Goal: Information Seeking & Learning: Learn about a topic

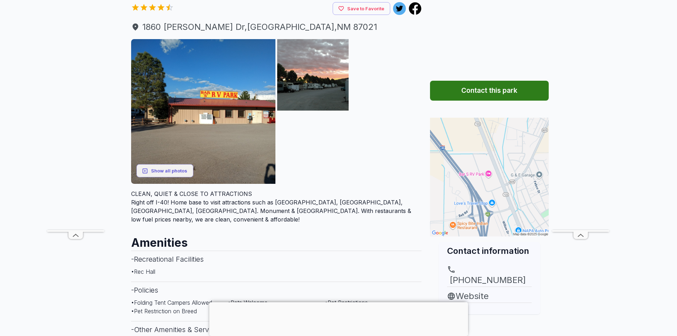
scroll to position [36, 0]
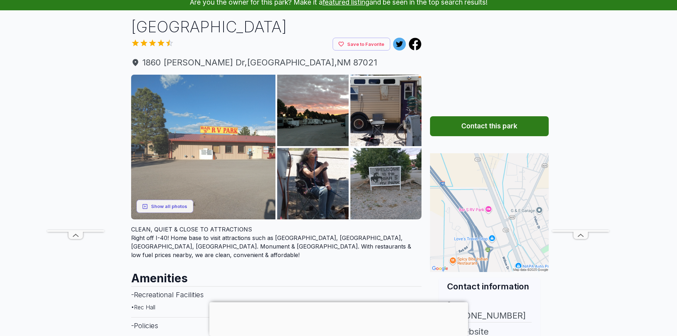
click at [239, 168] on img at bounding box center [203, 147] width 145 height 145
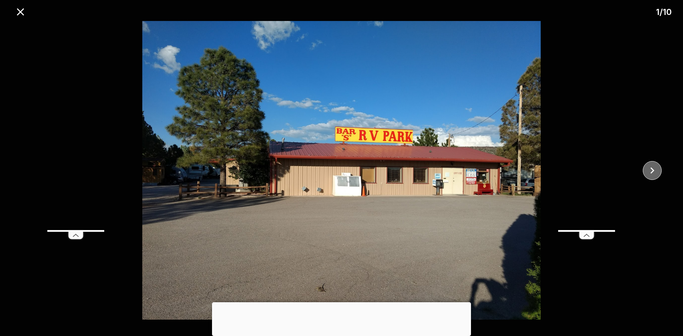
click at [650, 174] on icon "close" at bounding box center [652, 170] width 12 height 12
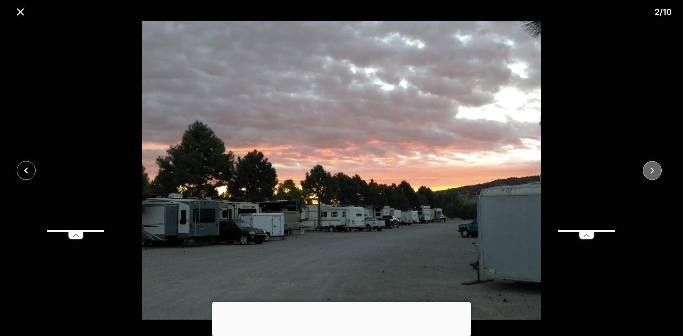
click at [650, 174] on icon "close" at bounding box center [652, 170] width 12 height 12
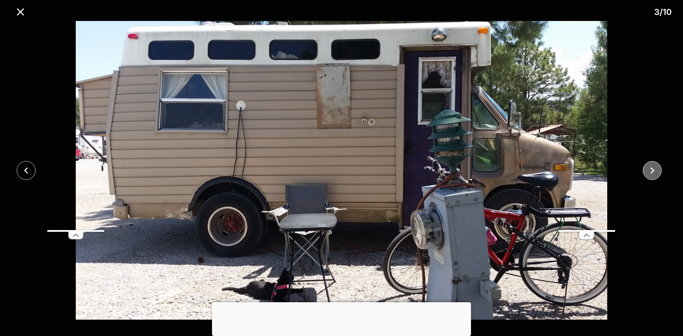
click at [650, 174] on icon "close" at bounding box center [652, 170] width 12 height 12
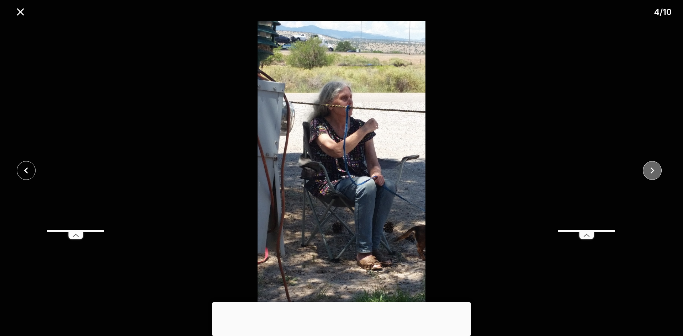
click at [650, 174] on icon "close" at bounding box center [652, 170] width 12 height 12
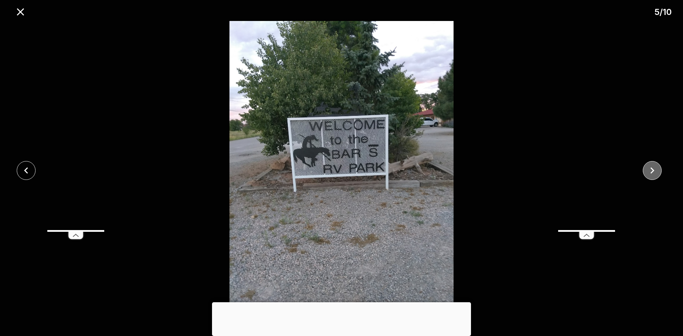
click at [650, 174] on icon "close" at bounding box center [652, 170] width 12 height 12
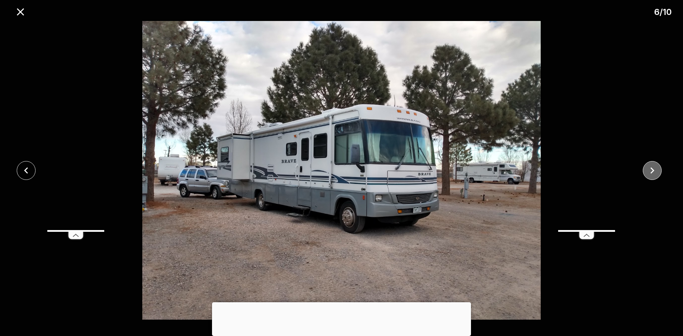
click at [650, 174] on icon "close" at bounding box center [652, 170] width 12 height 12
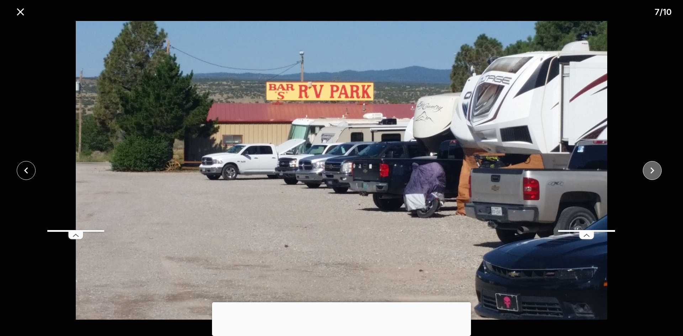
click at [650, 174] on icon "close" at bounding box center [652, 170] width 12 height 12
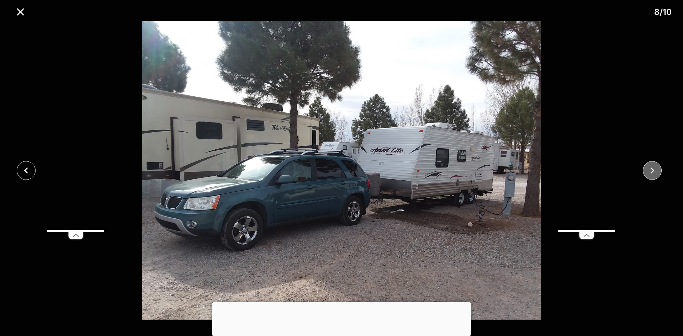
click at [652, 173] on icon "close" at bounding box center [652, 170] width 4 height 6
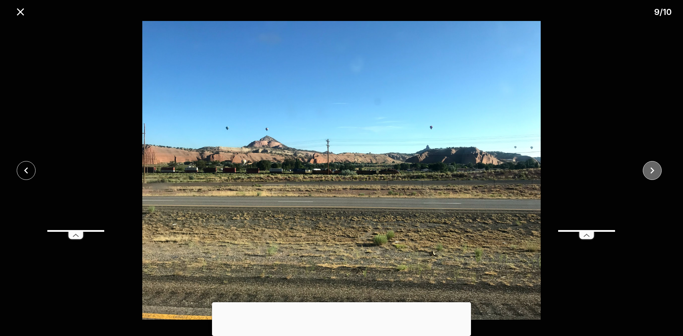
click at [652, 173] on icon "close" at bounding box center [652, 170] width 4 height 6
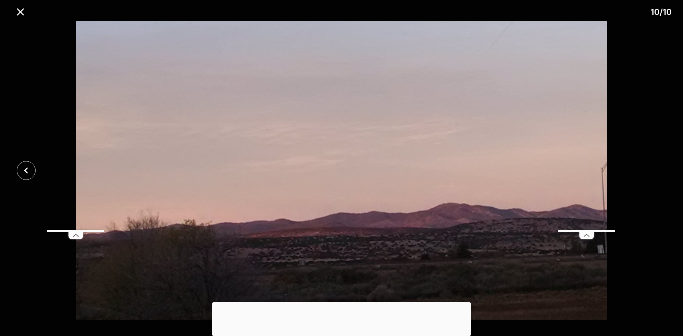
click at [652, 173] on div at bounding box center [341, 170] width 683 height 299
click at [17, 12] on icon "close" at bounding box center [20, 12] width 12 height 12
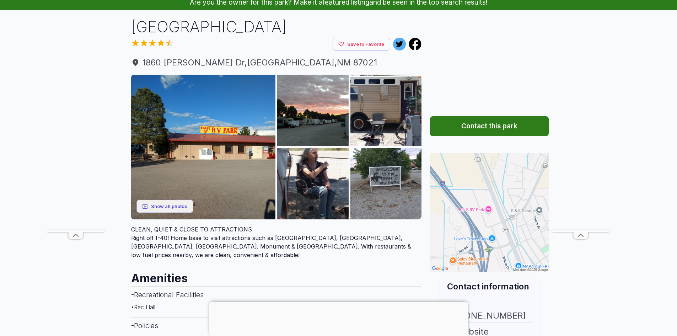
scroll to position [0, 0]
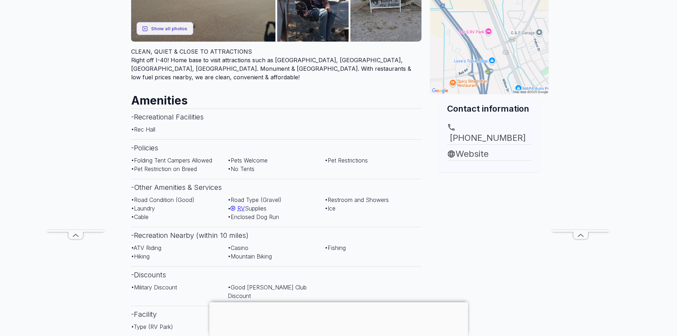
scroll to position [249, 0]
